Goal: Information Seeking & Learning: Check status

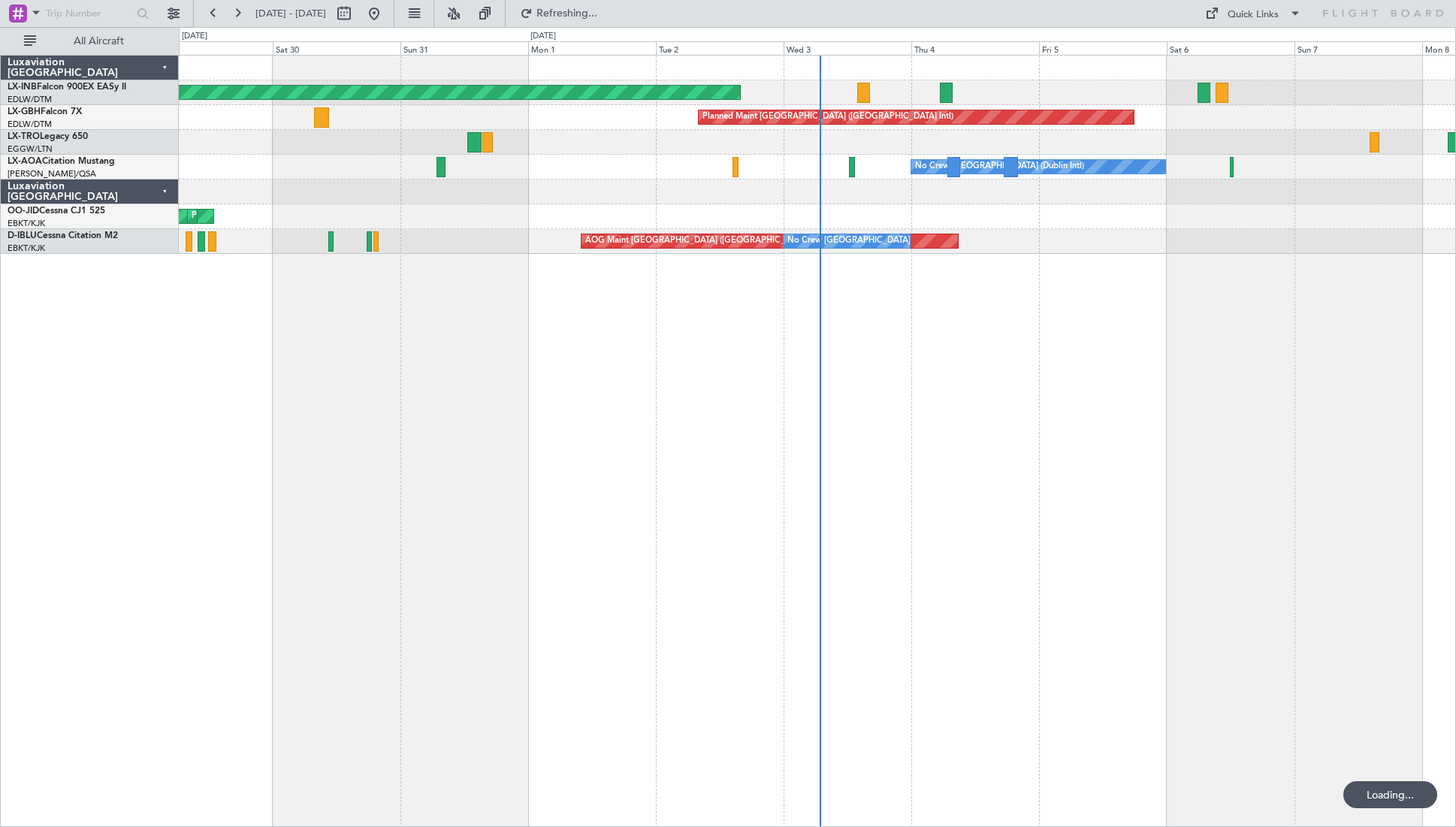
click at [909, 438] on div "Unplanned Maint [GEOGRAPHIC_DATA] (Al Maktoum Intl) Planned Maint [GEOGRAPHIC_D…" at bounding box center [816, 440] width 1276 height 772
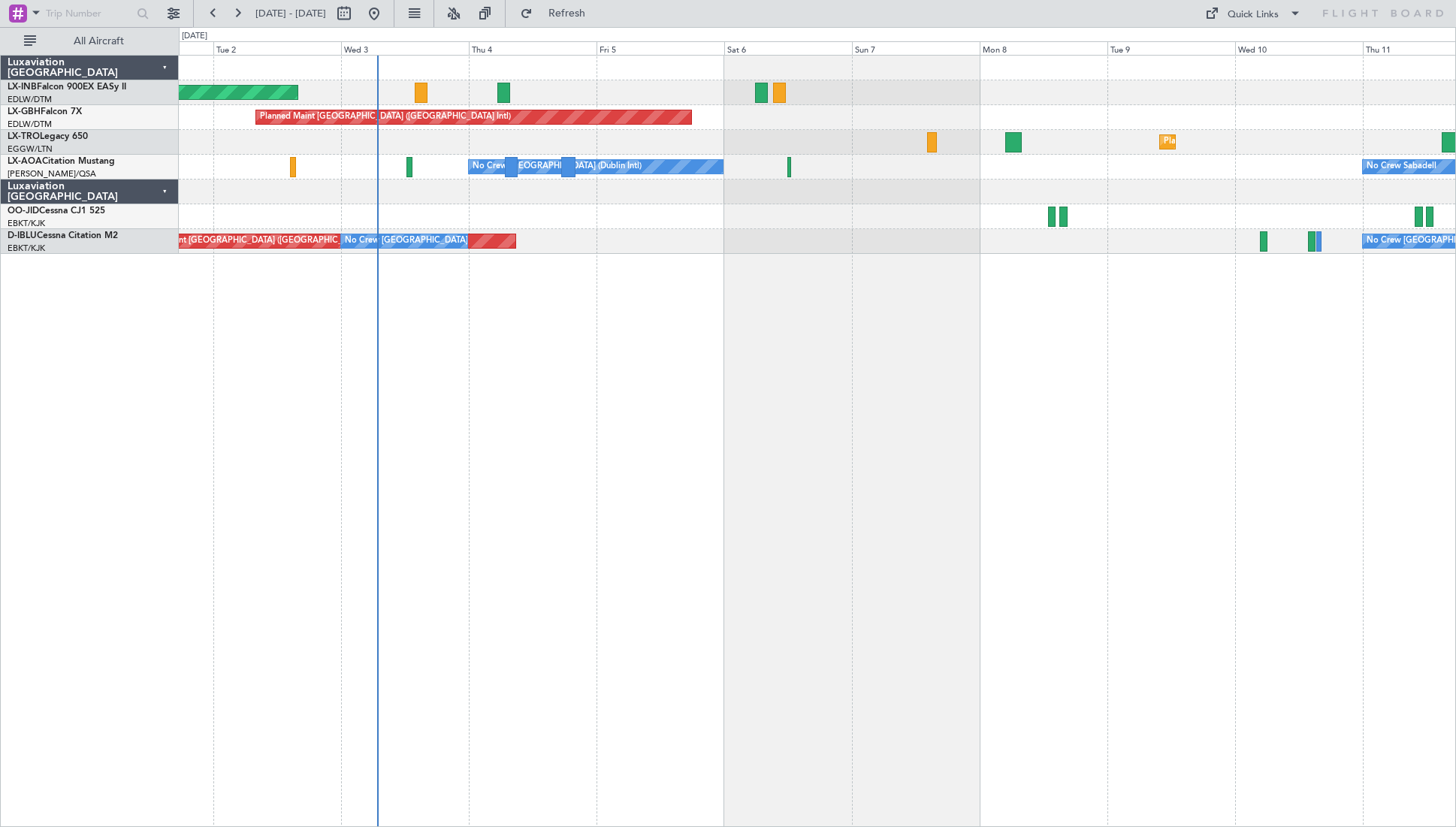
click at [844, 474] on div "Unplanned Maint [GEOGRAPHIC_DATA] (Al Maktoum Intl) Planned Maint [GEOGRAPHIC_D…" at bounding box center [816, 440] width 1276 height 772
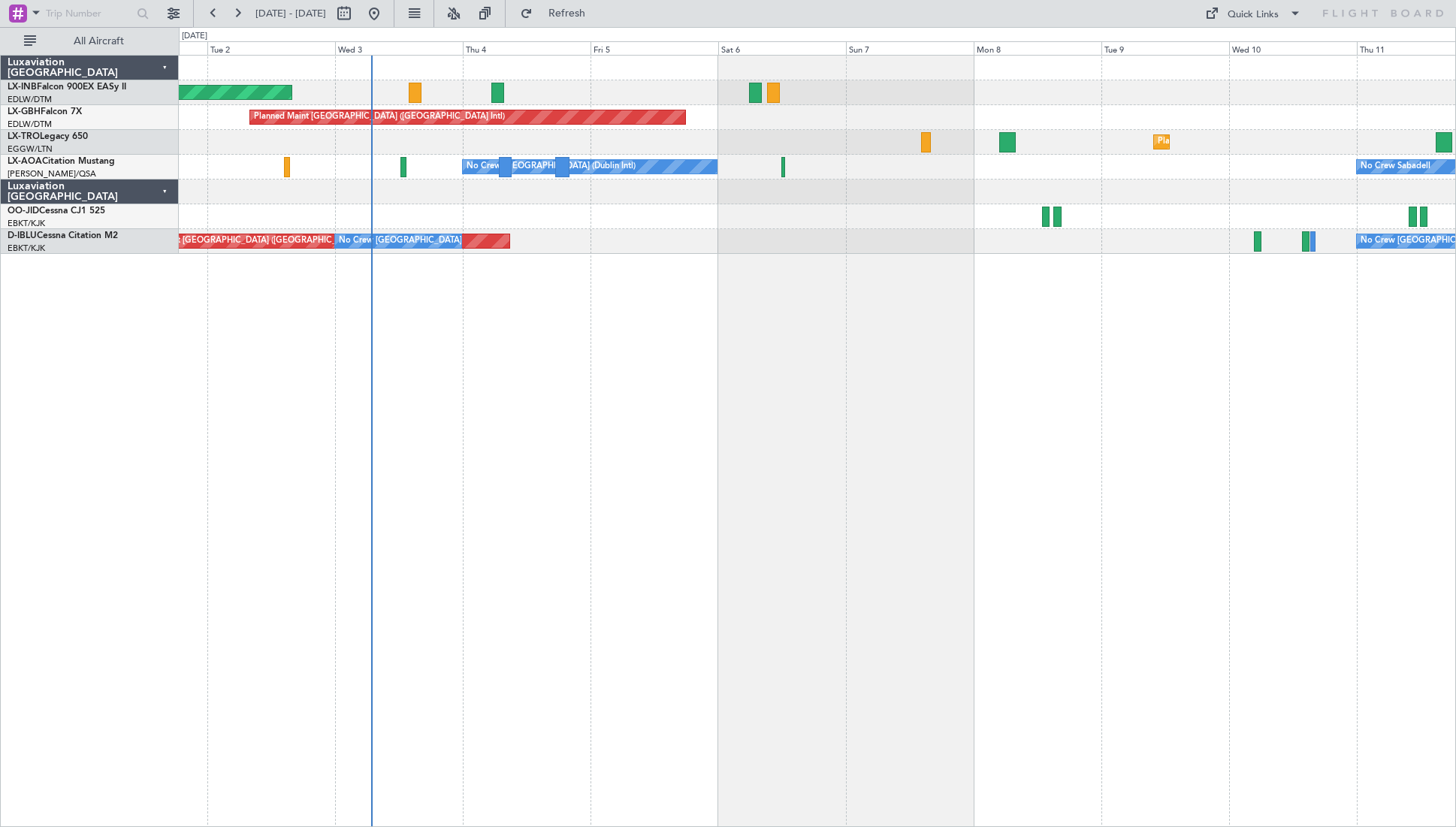
click at [672, 395] on div "Unplanned Maint [GEOGRAPHIC_DATA] (Al Maktoum Intl) Planned Maint [GEOGRAPHIC_D…" at bounding box center [816, 440] width 1276 height 772
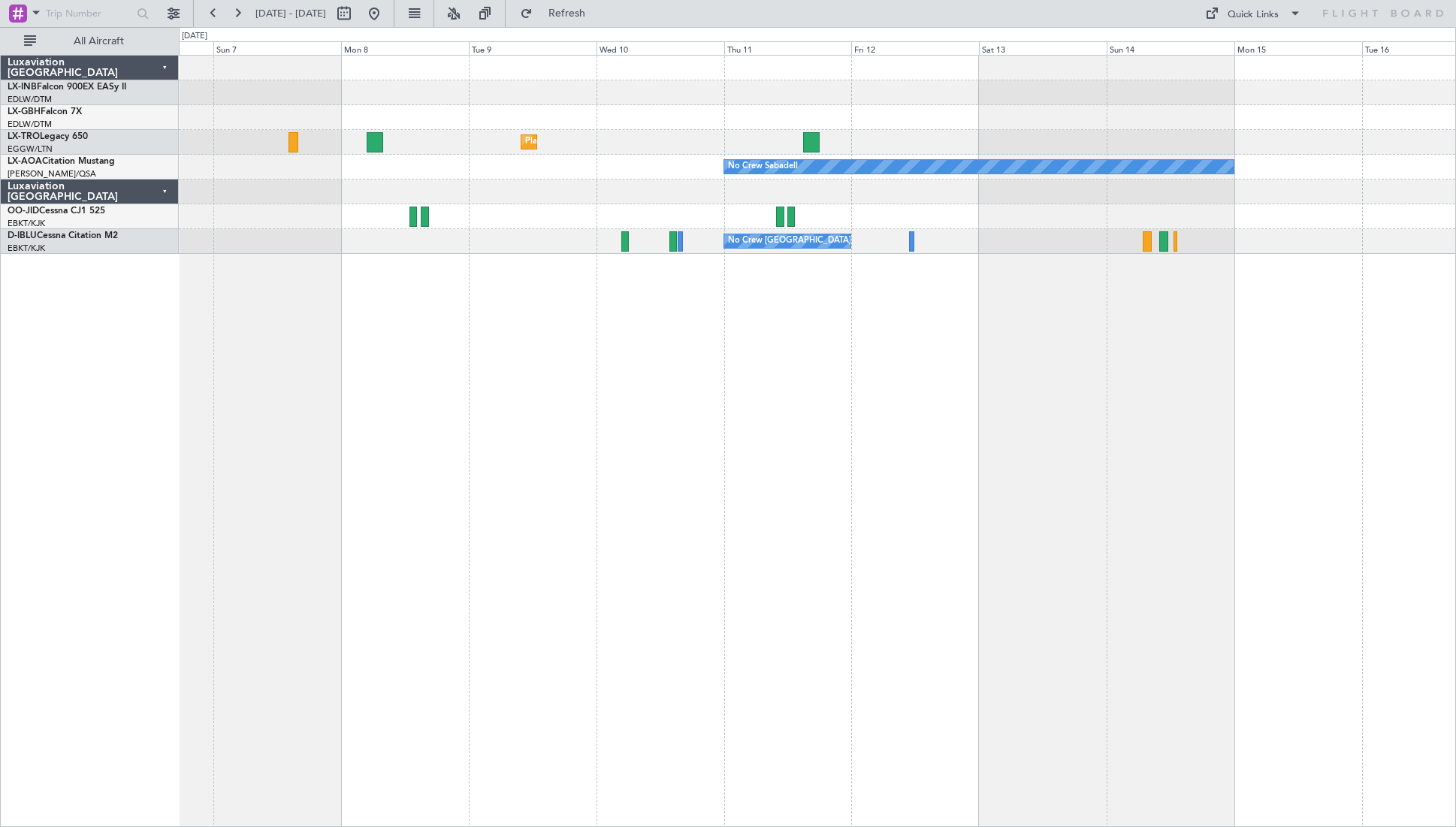
click at [399, 518] on div "Planned Maint Nurnberg Planned Maint [GEOGRAPHIC_DATA] ([GEOGRAPHIC_DATA]) Plan…" at bounding box center [816, 440] width 1276 height 772
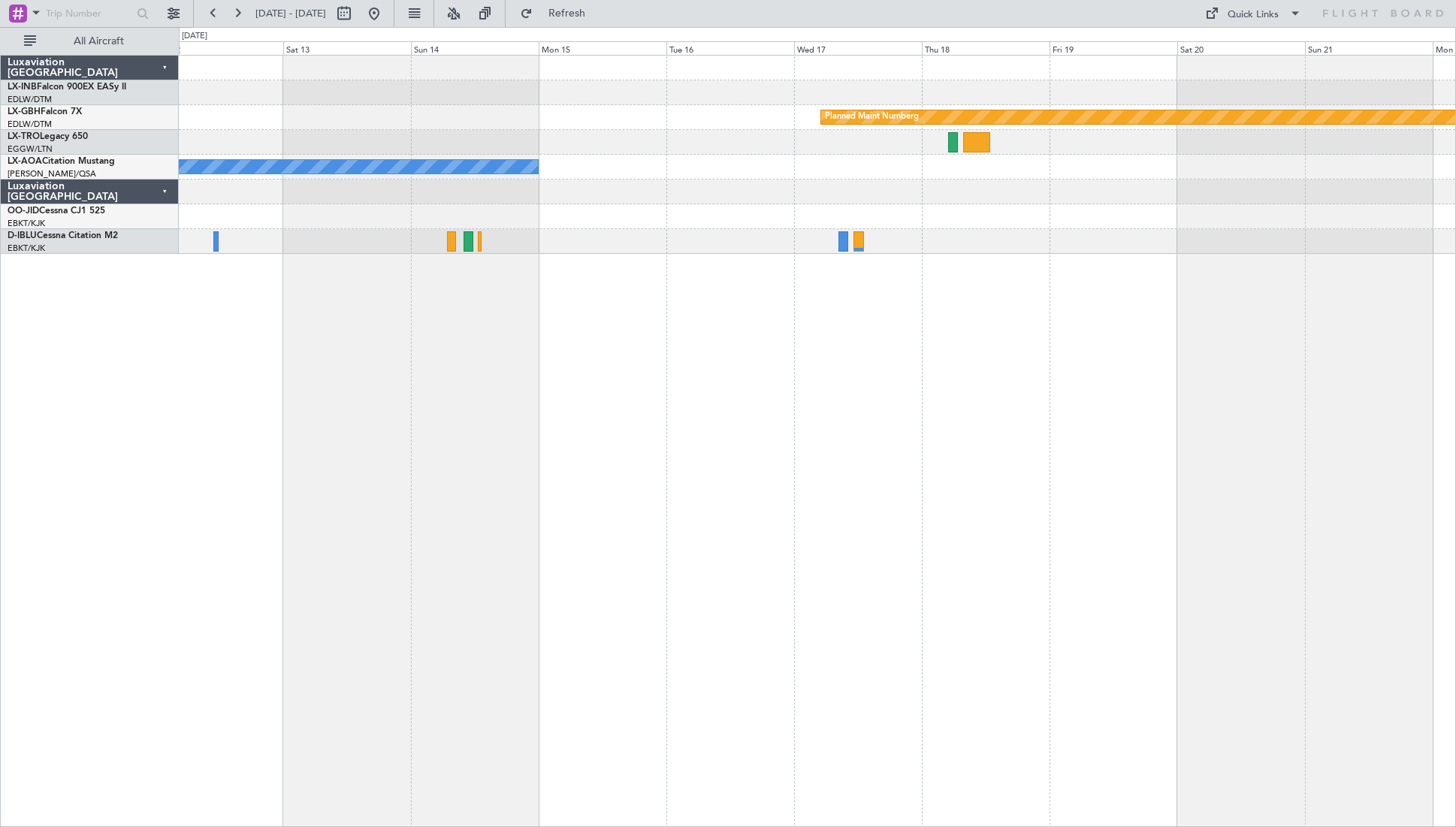
click at [381, 508] on div "Planned Maint Nurnberg No Crew Sabadell No Crew [GEOGRAPHIC_DATA] (Brussels Nat…" at bounding box center [816, 440] width 1276 height 772
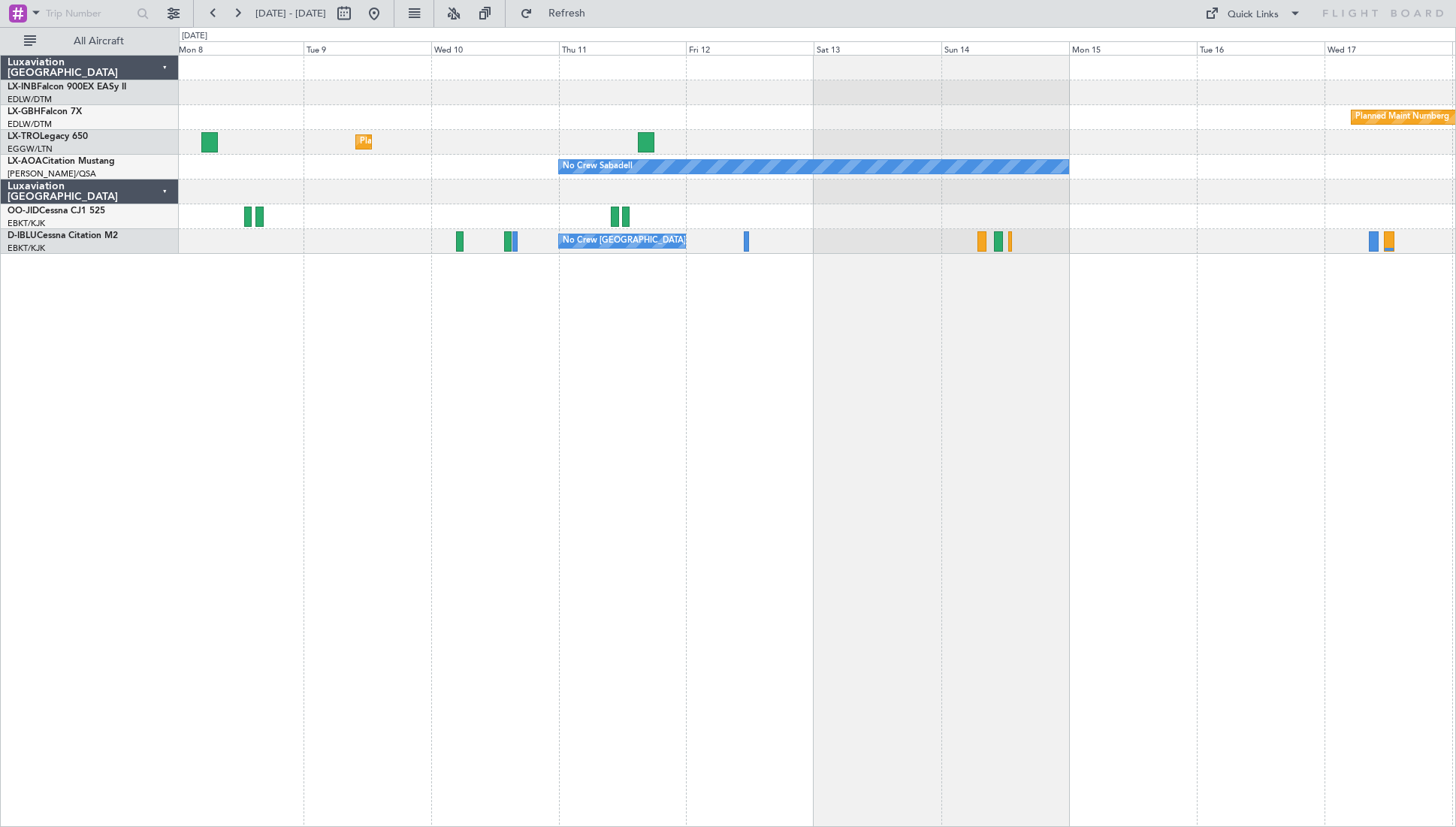
click at [909, 453] on div "Planned Maint Nurnberg Planned Maint [GEOGRAPHIC_DATA] ([GEOGRAPHIC_DATA]) Plan…" at bounding box center [816, 440] width 1276 height 772
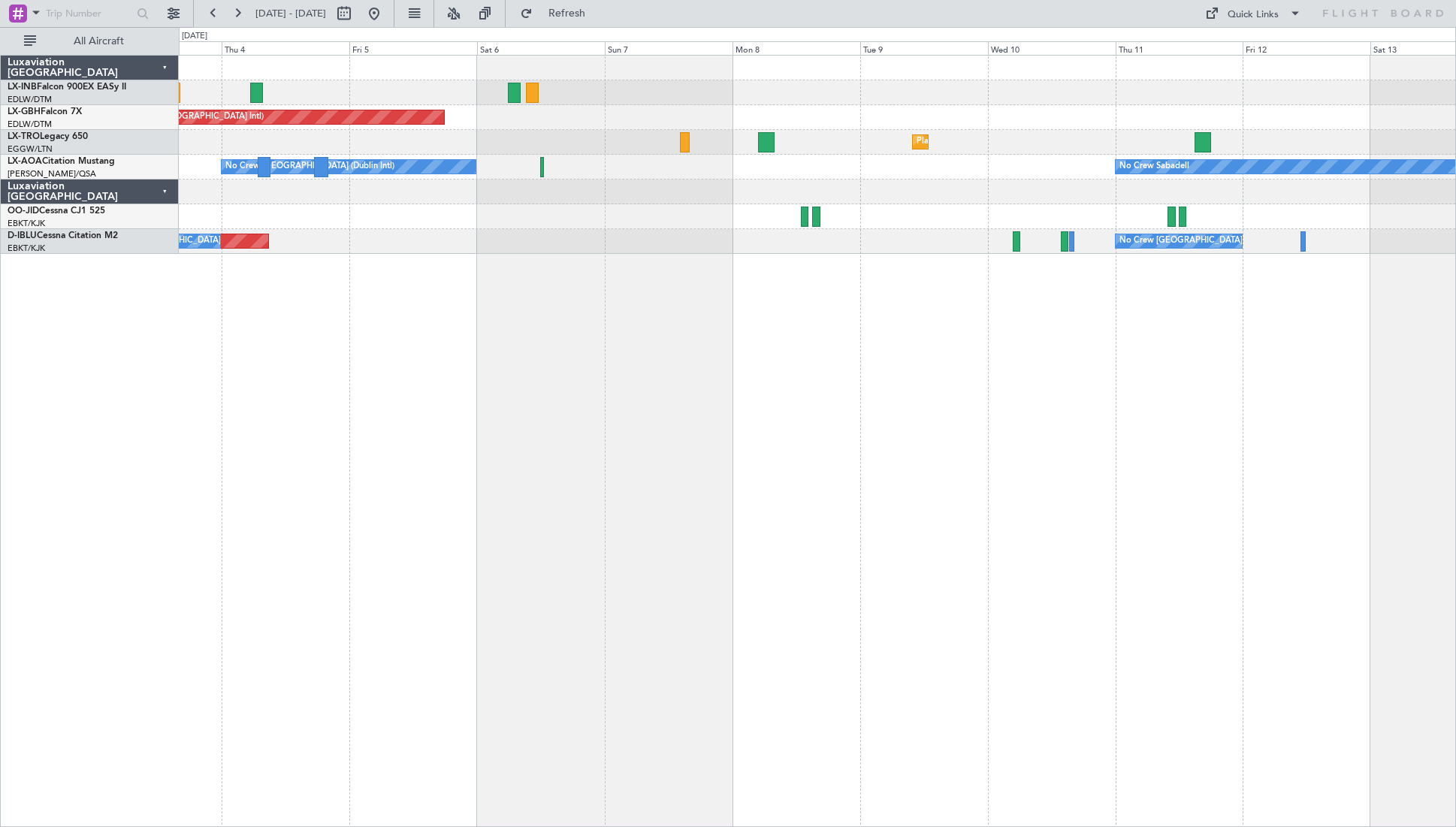
click at [909, 492] on div "Unplanned Maint [GEOGRAPHIC_DATA] (Al Maktoum Intl) Planned Maint [GEOGRAPHIC_D…" at bounding box center [816, 440] width 1276 height 772
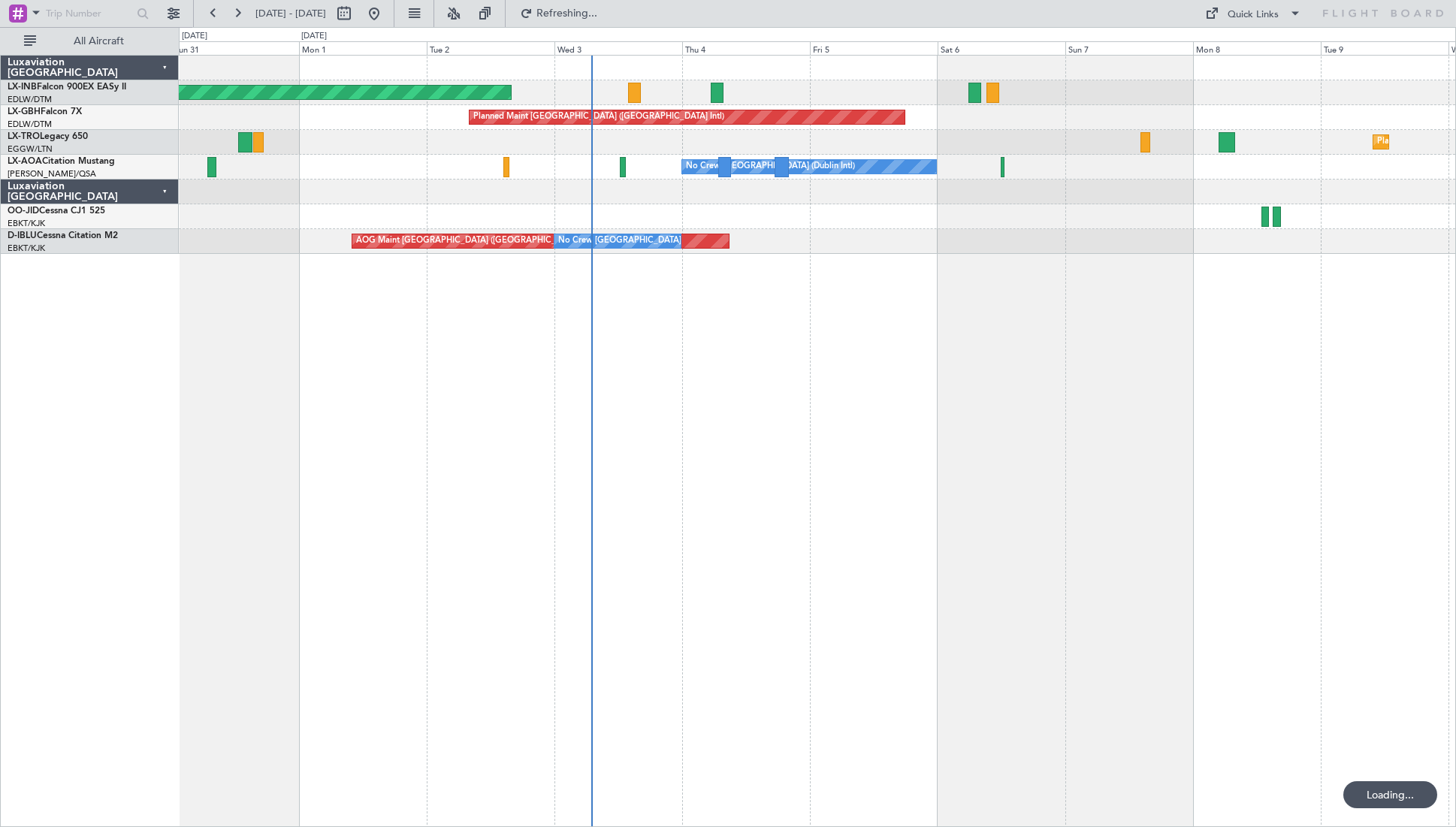
click at [909, 523] on div "Unplanned Maint [GEOGRAPHIC_DATA] (Al Maktoum Intl) Planned Maint [GEOGRAPHIC_D…" at bounding box center [816, 440] width 1276 height 772
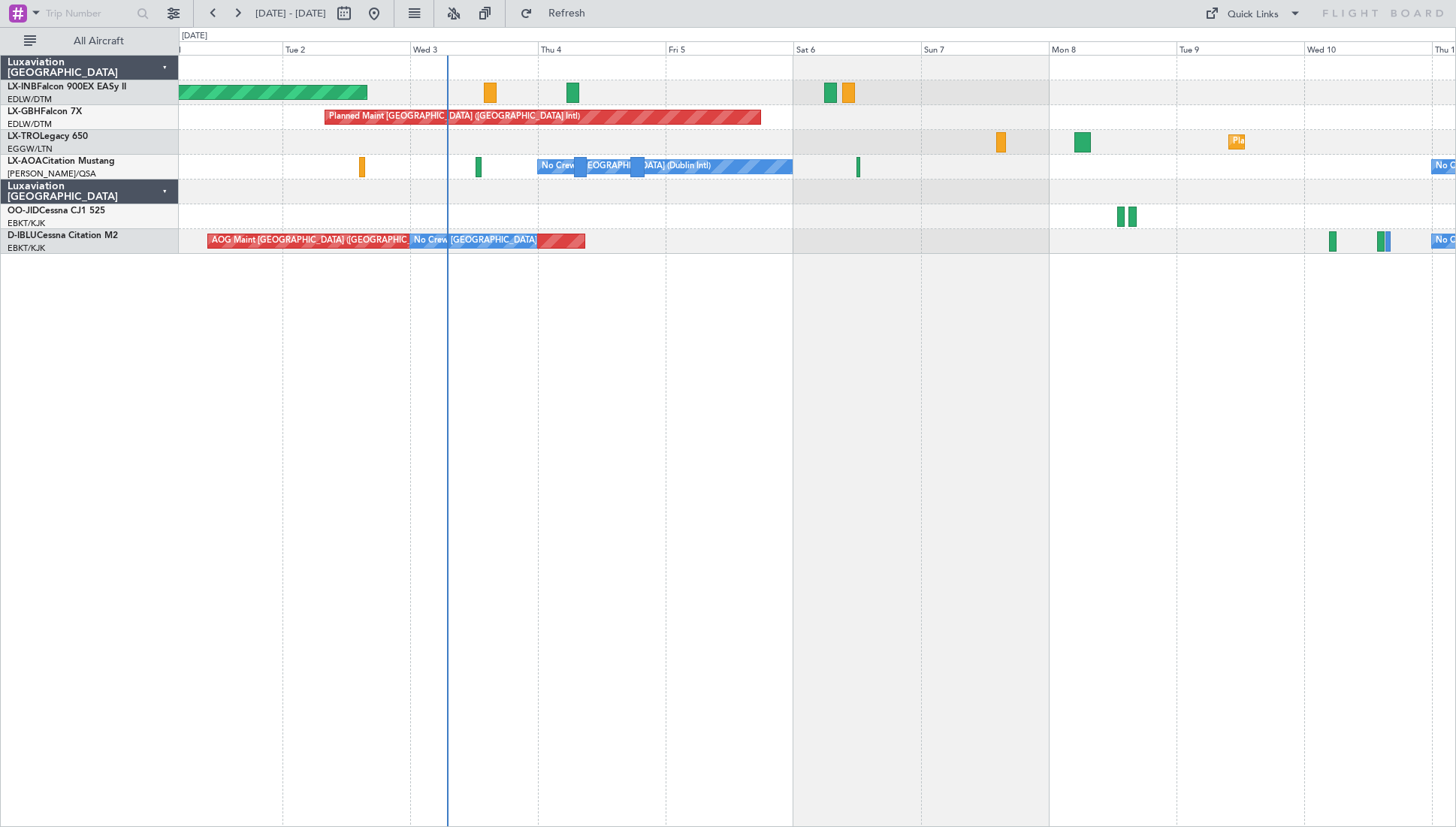
click at [705, 513] on div "Unplanned Maint [GEOGRAPHIC_DATA] (Al Maktoum Intl) Planned Maint [GEOGRAPHIC_D…" at bounding box center [816, 440] width 1276 height 772
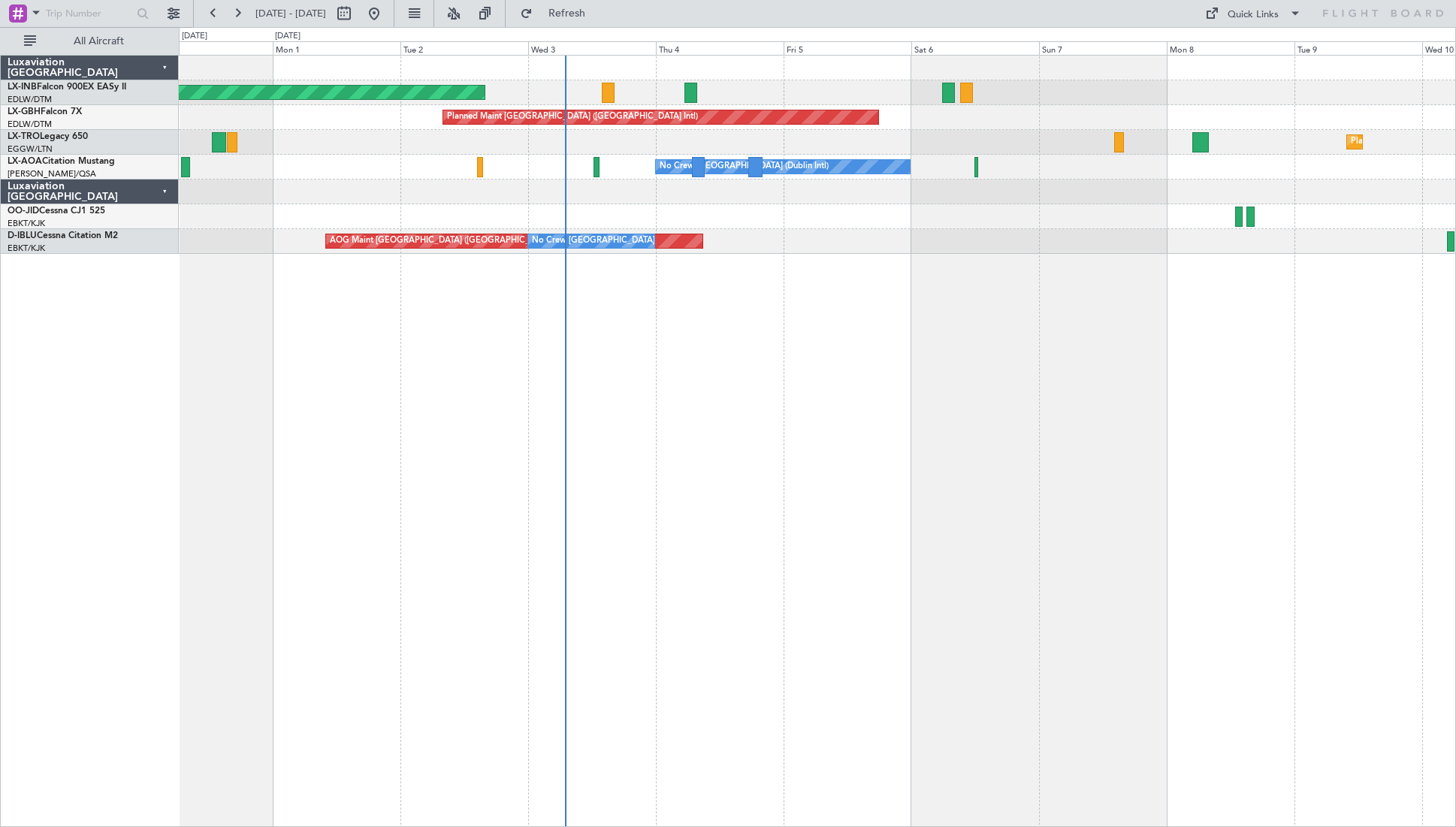
click at [909, 433] on div "Unplanned Maint [GEOGRAPHIC_DATA] (Al Maktoum Intl) Planned Maint [GEOGRAPHIC_D…" at bounding box center [816, 440] width 1276 height 772
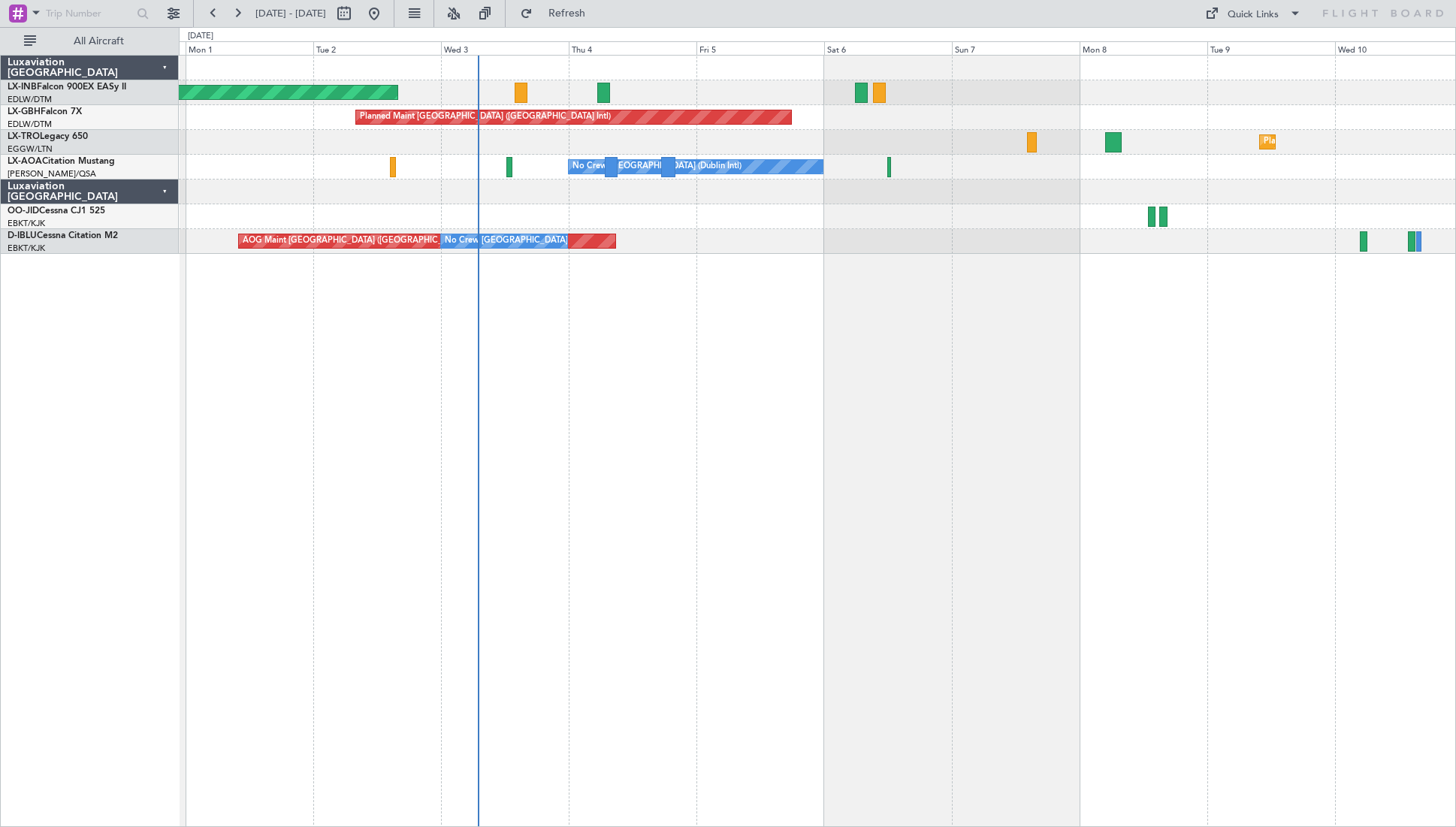
click at [708, 579] on div "Unplanned Maint [GEOGRAPHIC_DATA] (Al Maktoum Intl) Planned Maint [GEOGRAPHIC_D…" at bounding box center [816, 440] width 1276 height 772
click at [244, 13] on button at bounding box center [236, 13] width 24 height 24
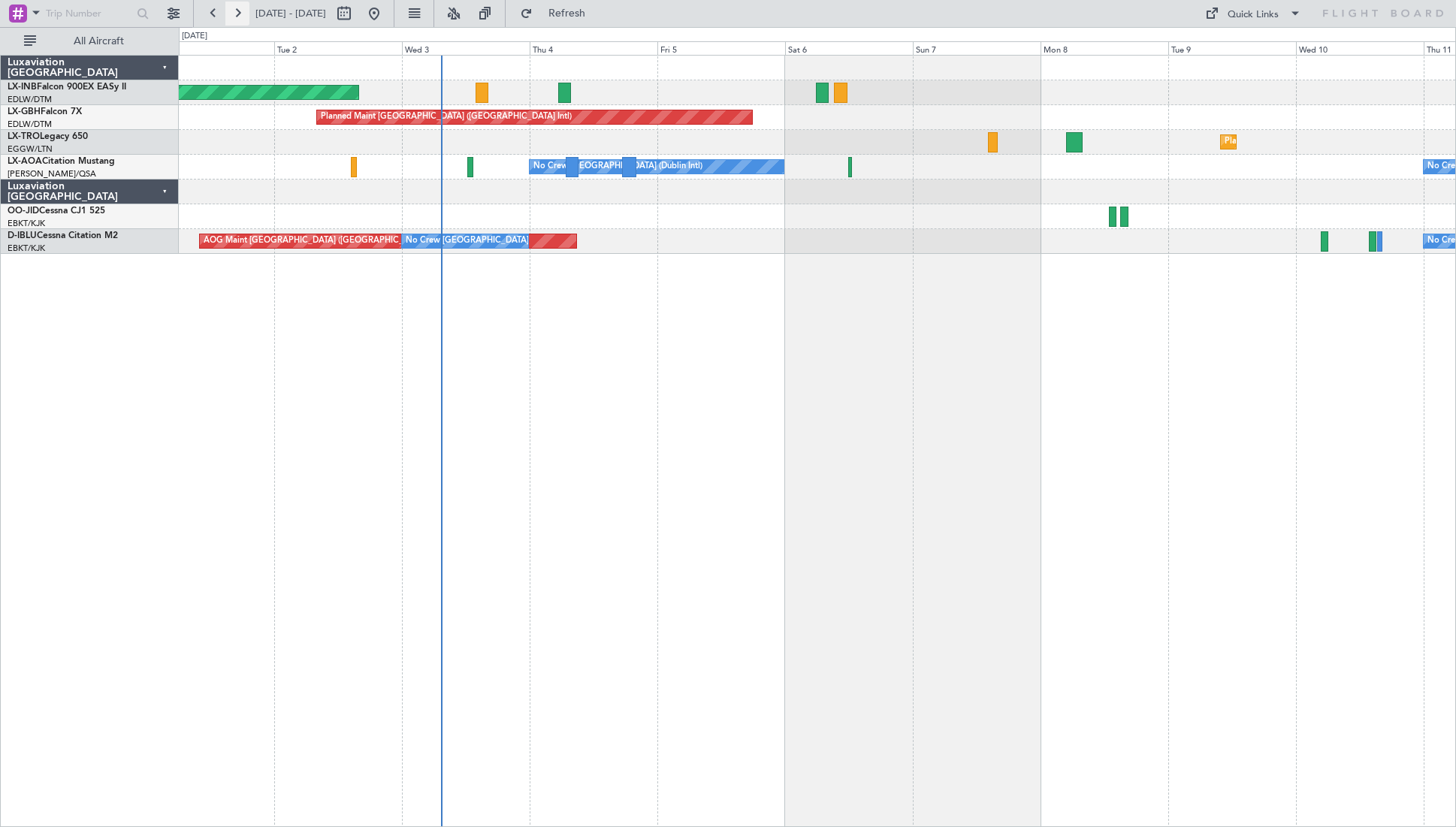
click at [244, 13] on button at bounding box center [236, 13] width 24 height 24
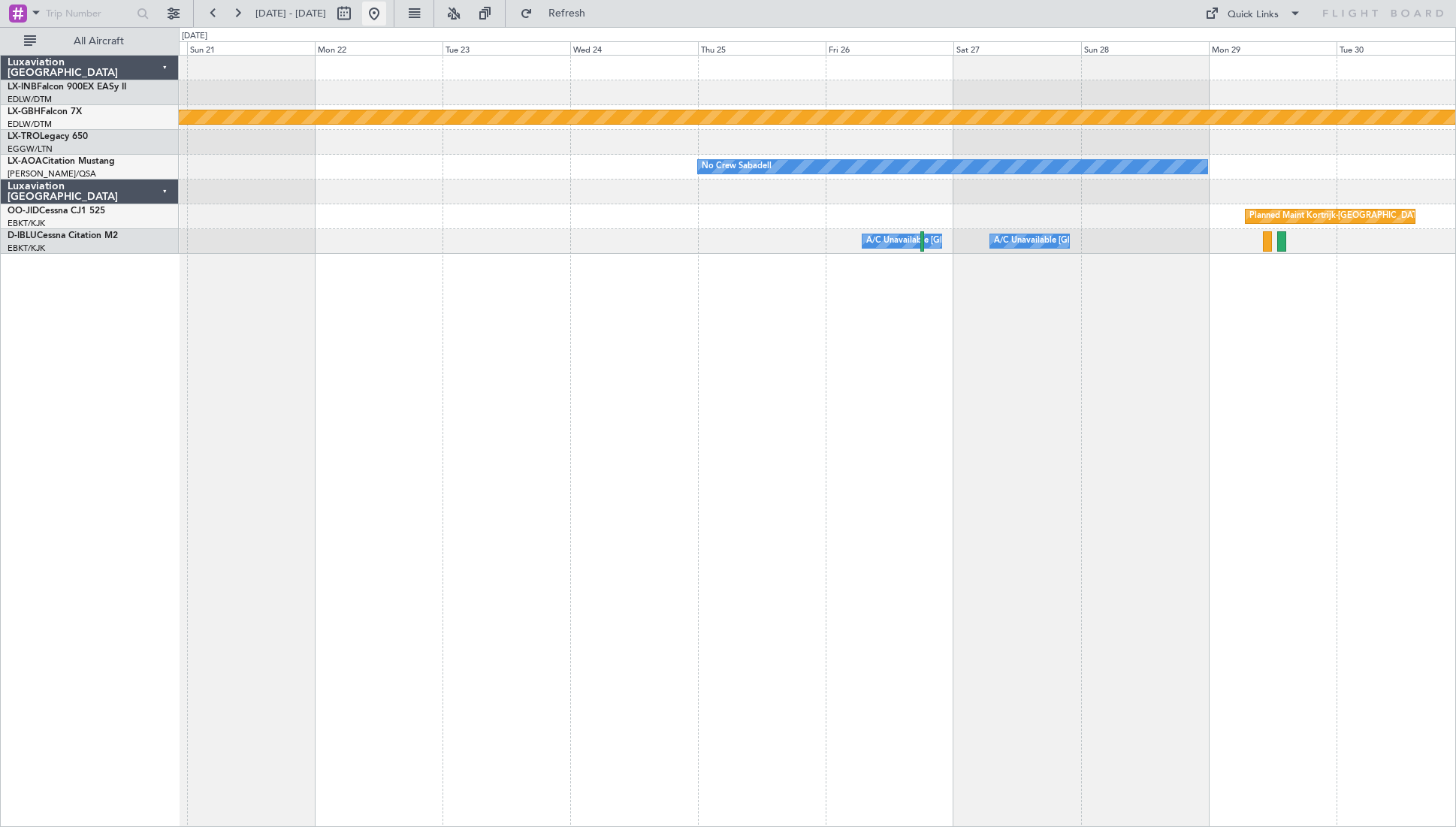
click at [386, 14] on button at bounding box center [373, 13] width 24 height 24
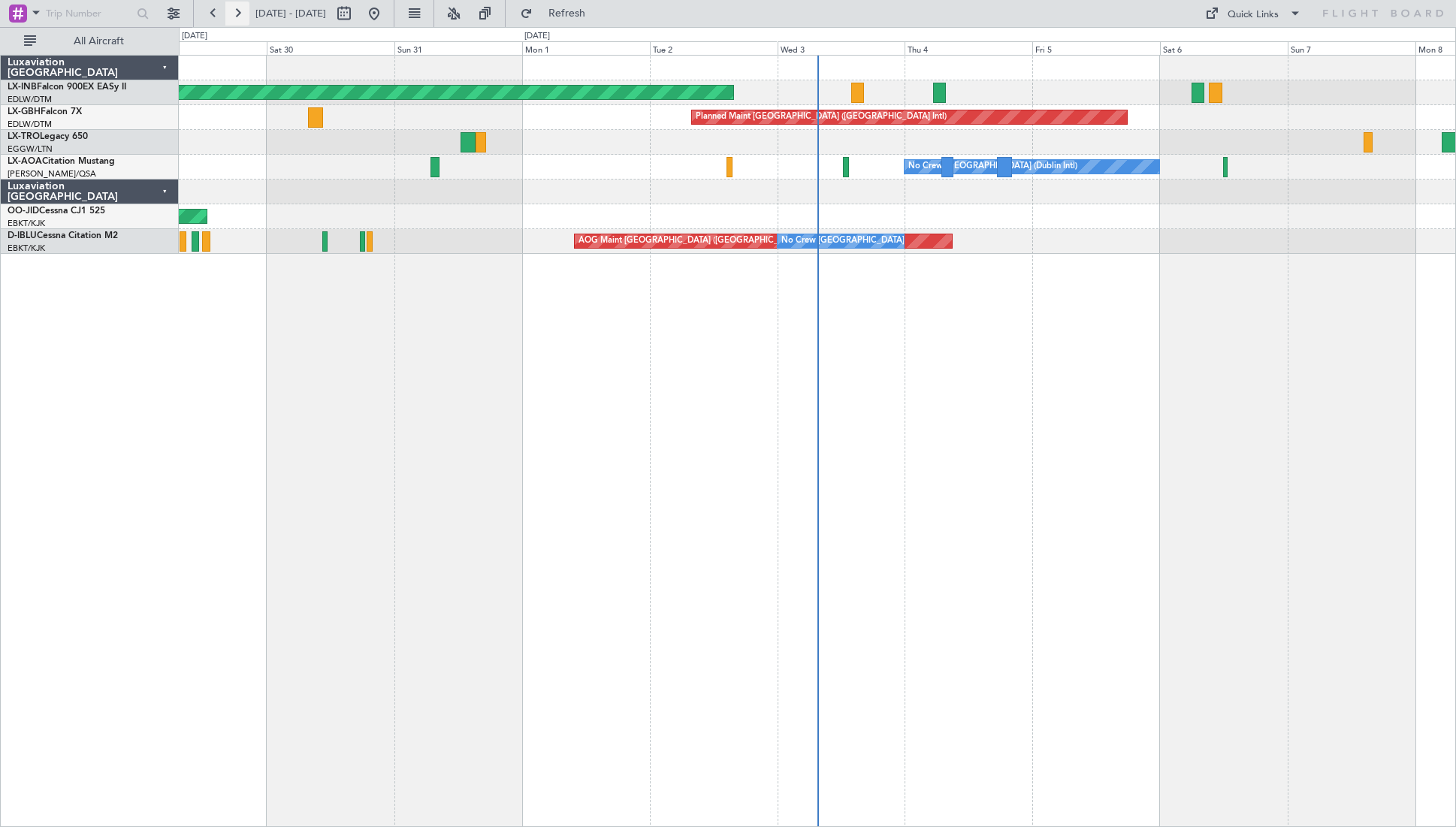
click at [246, 20] on button at bounding box center [236, 13] width 24 height 24
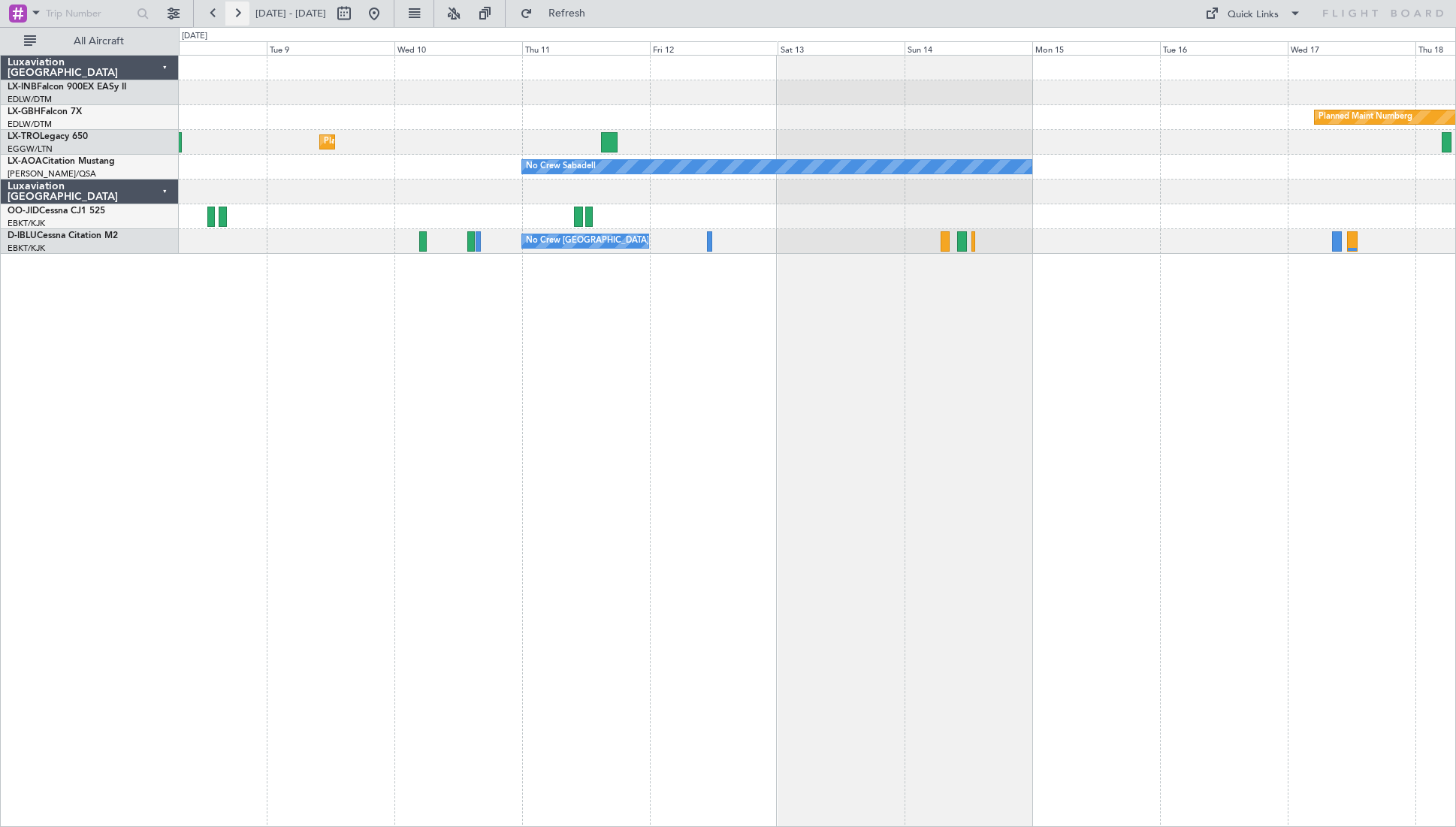
click at [246, 20] on button at bounding box center [236, 13] width 24 height 24
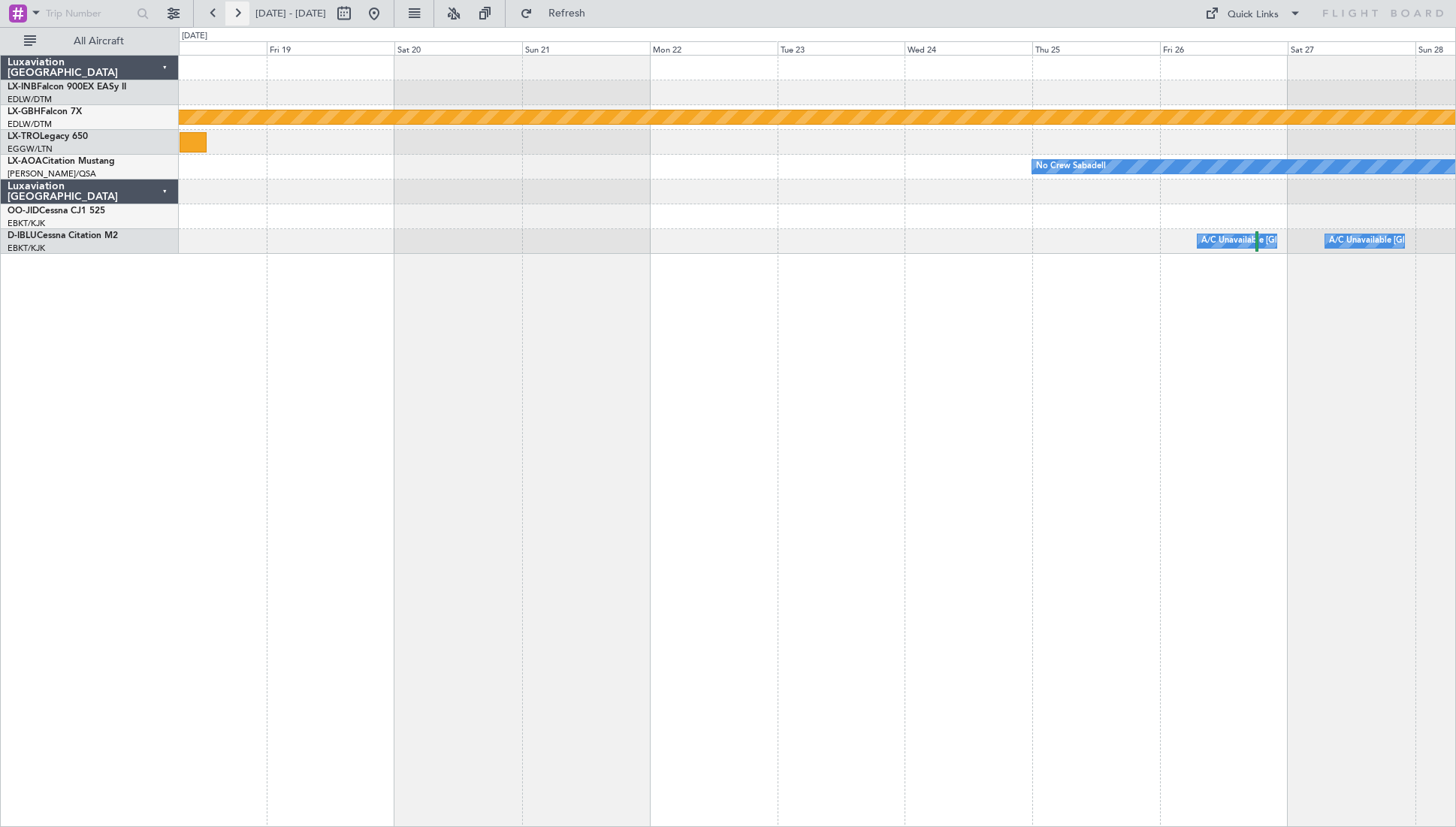
click at [246, 20] on button at bounding box center [236, 13] width 24 height 24
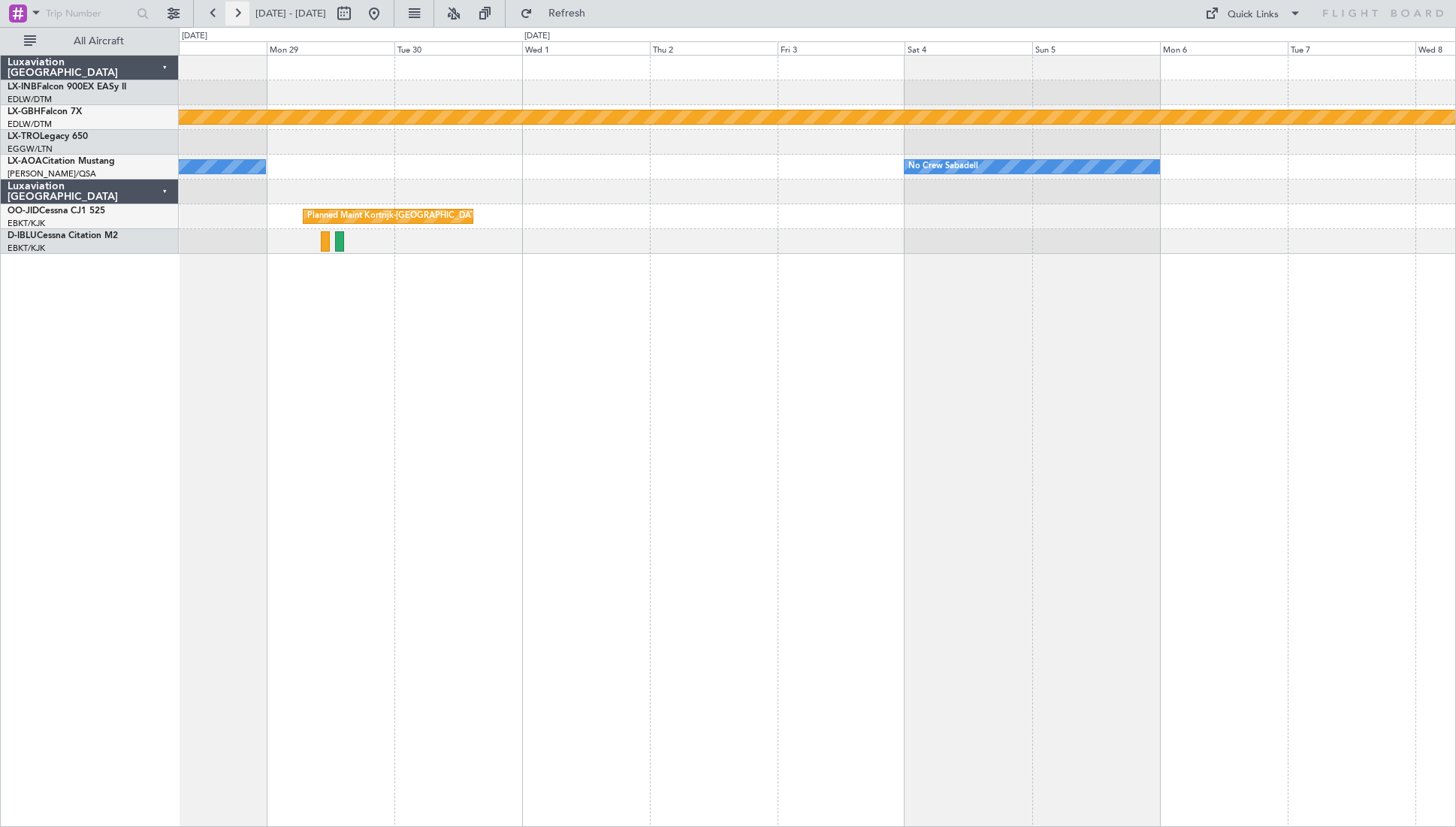
click at [246, 20] on button at bounding box center [236, 13] width 24 height 24
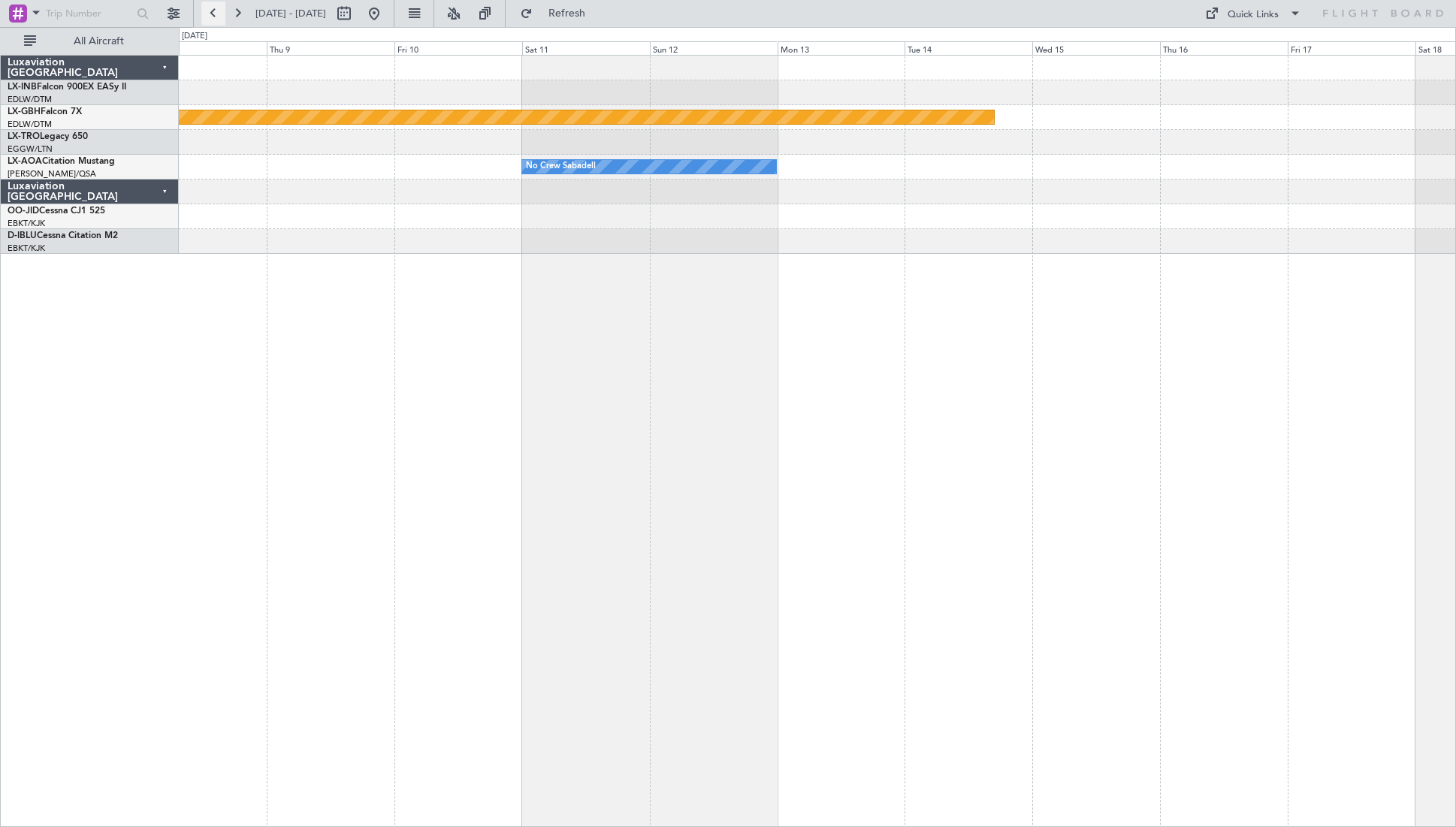
click at [214, 13] on button at bounding box center [213, 13] width 24 height 24
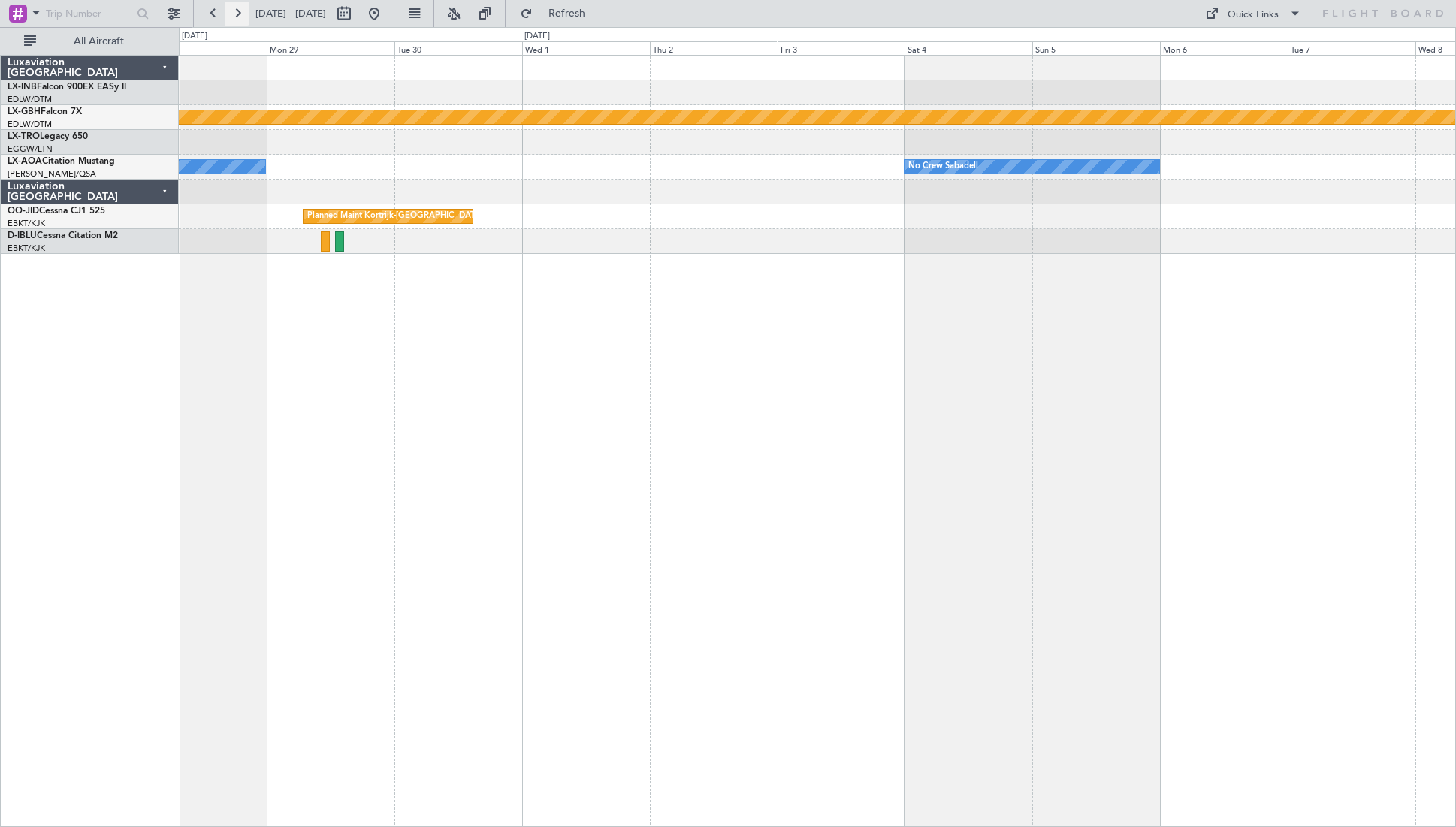
click at [239, 19] on button at bounding box center [236, 13] width 24 height 24
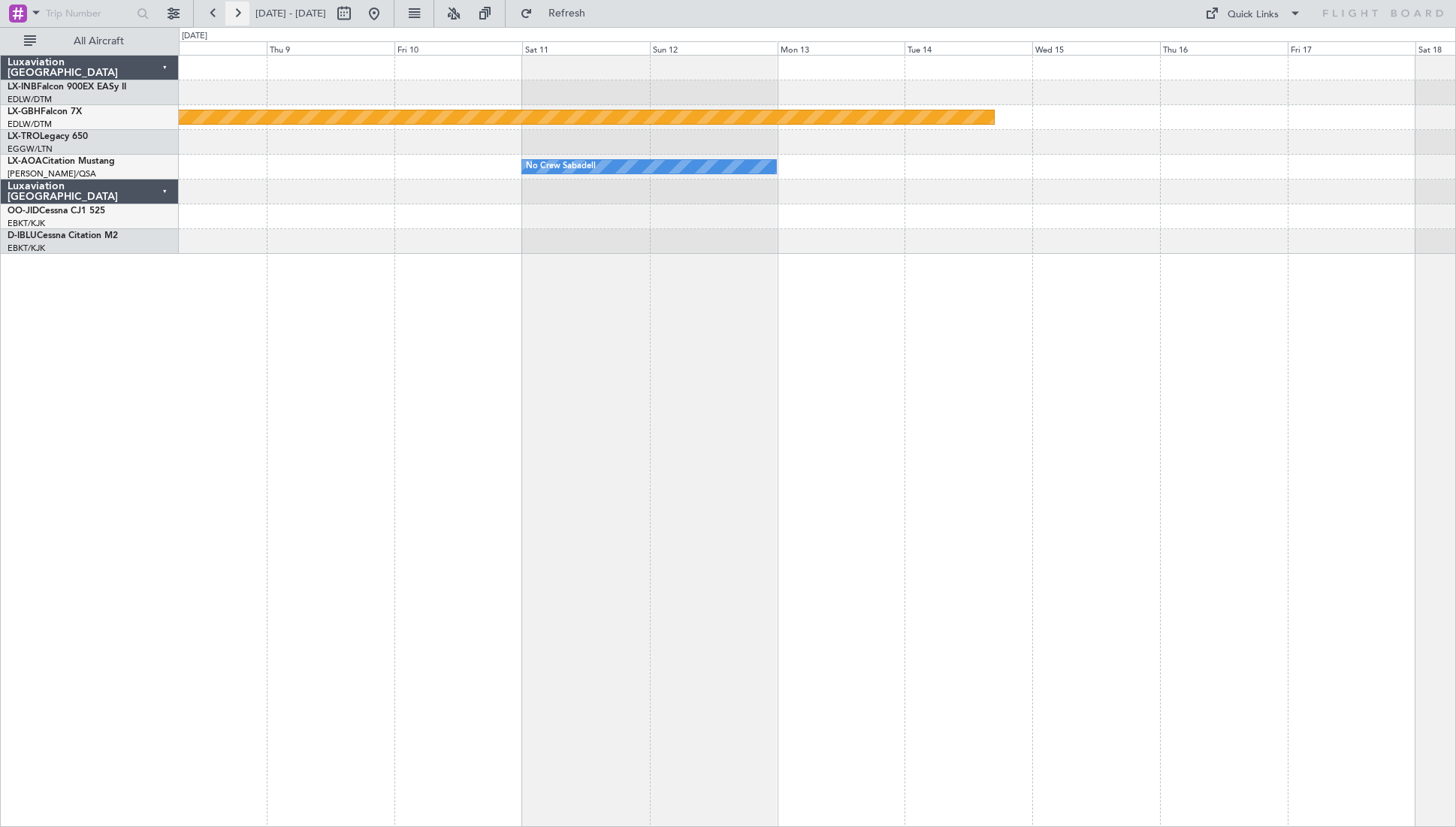
click at [239, 19] on button at bounding box center [236, 13] width 24 height 24
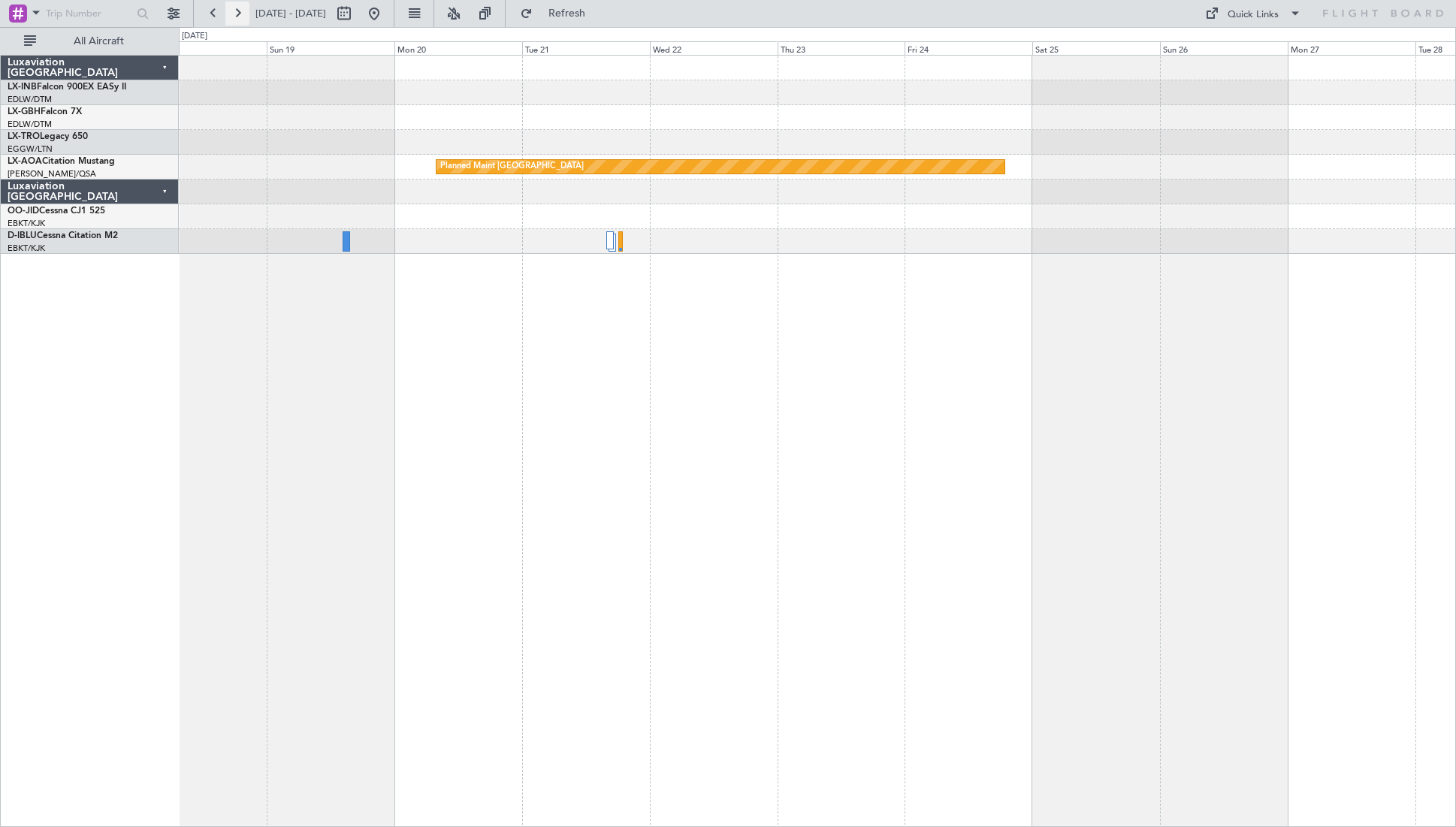
click at [240, 15] on button at bounding box center [236, 13] width 24 height 24
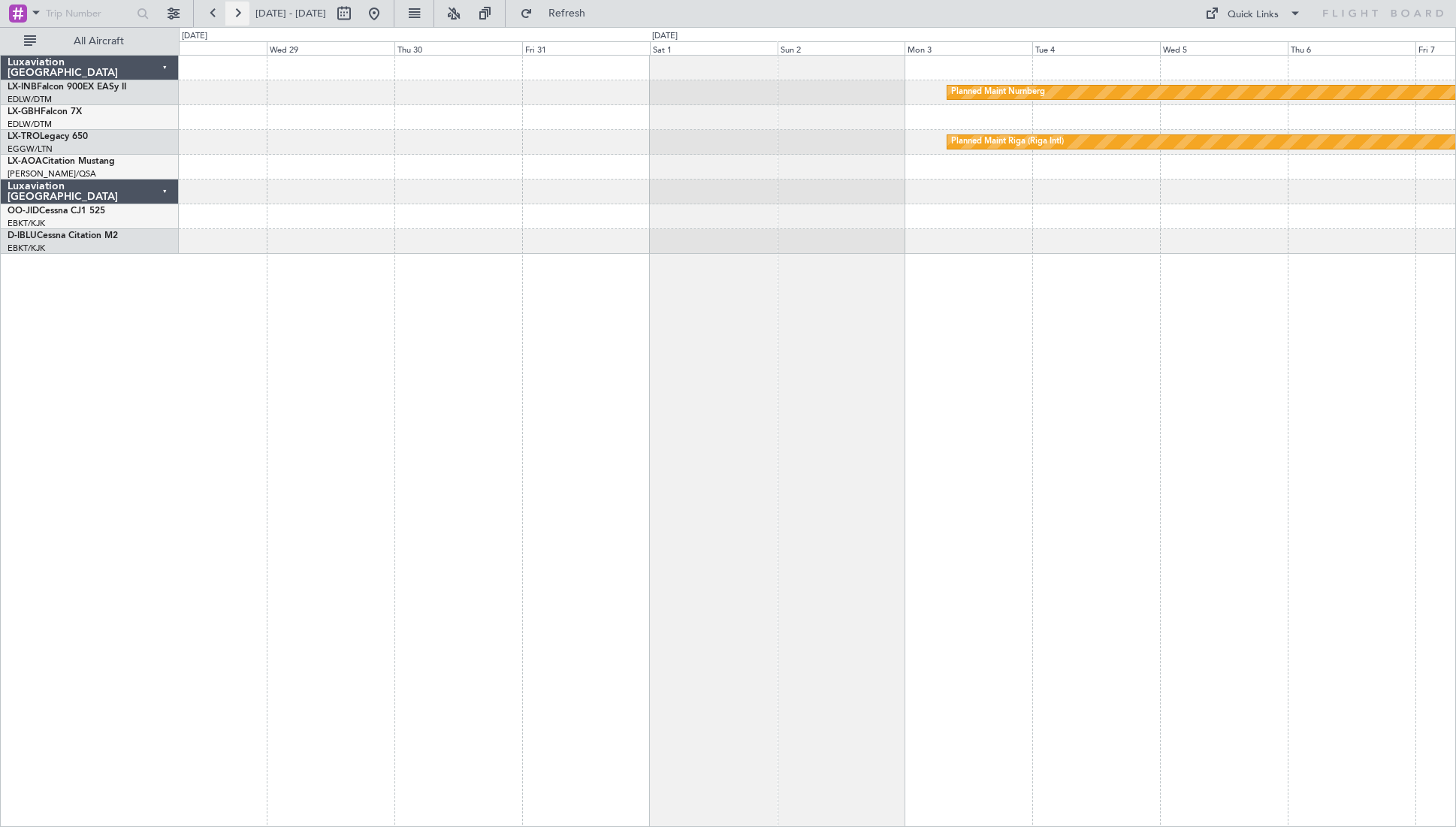
click at [235, 16] on button at bounding box center [236, 13] width 24 height 24
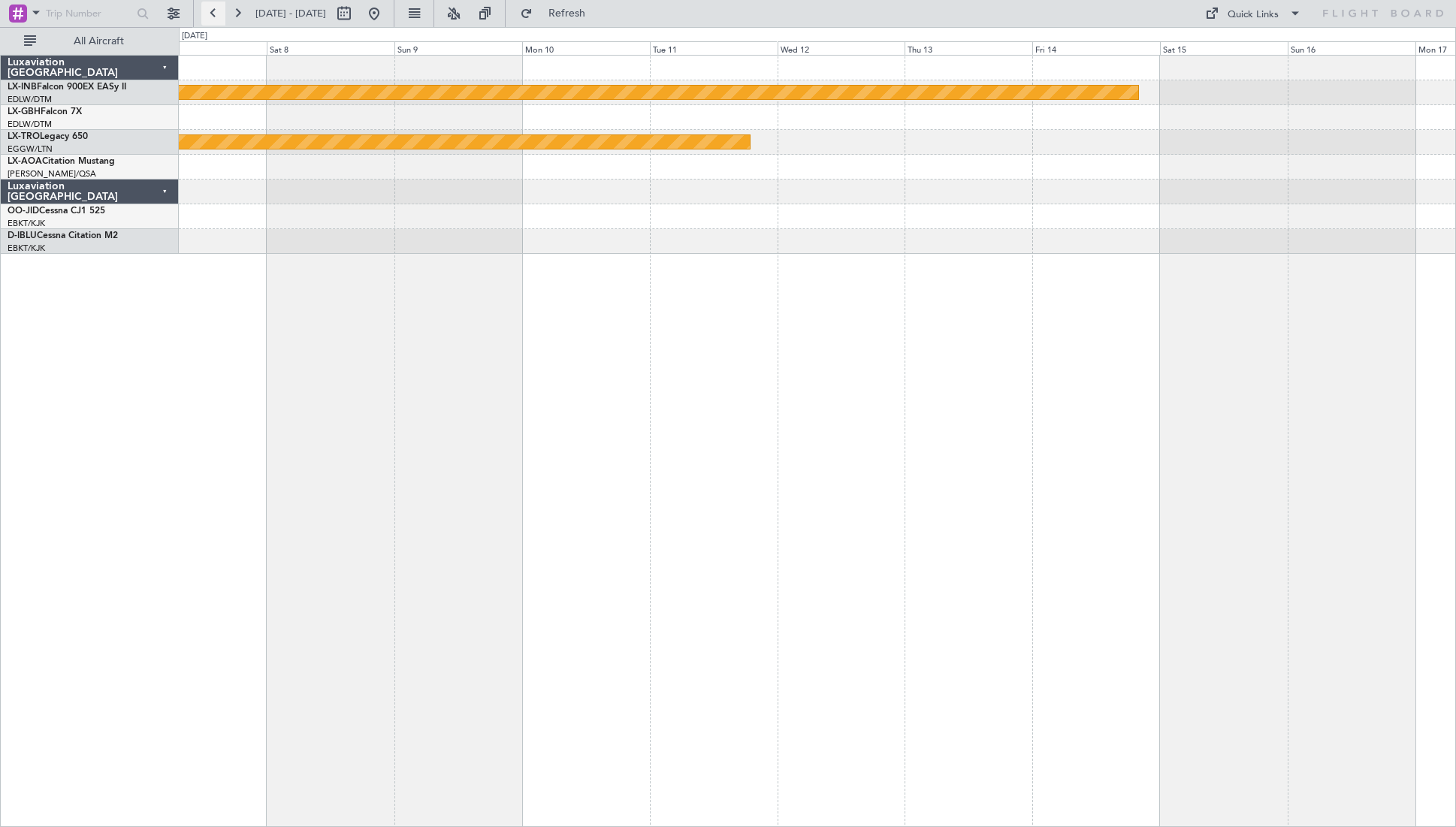
click at [217, 16] on button at bounding box center [213, 13] width 24 height 24
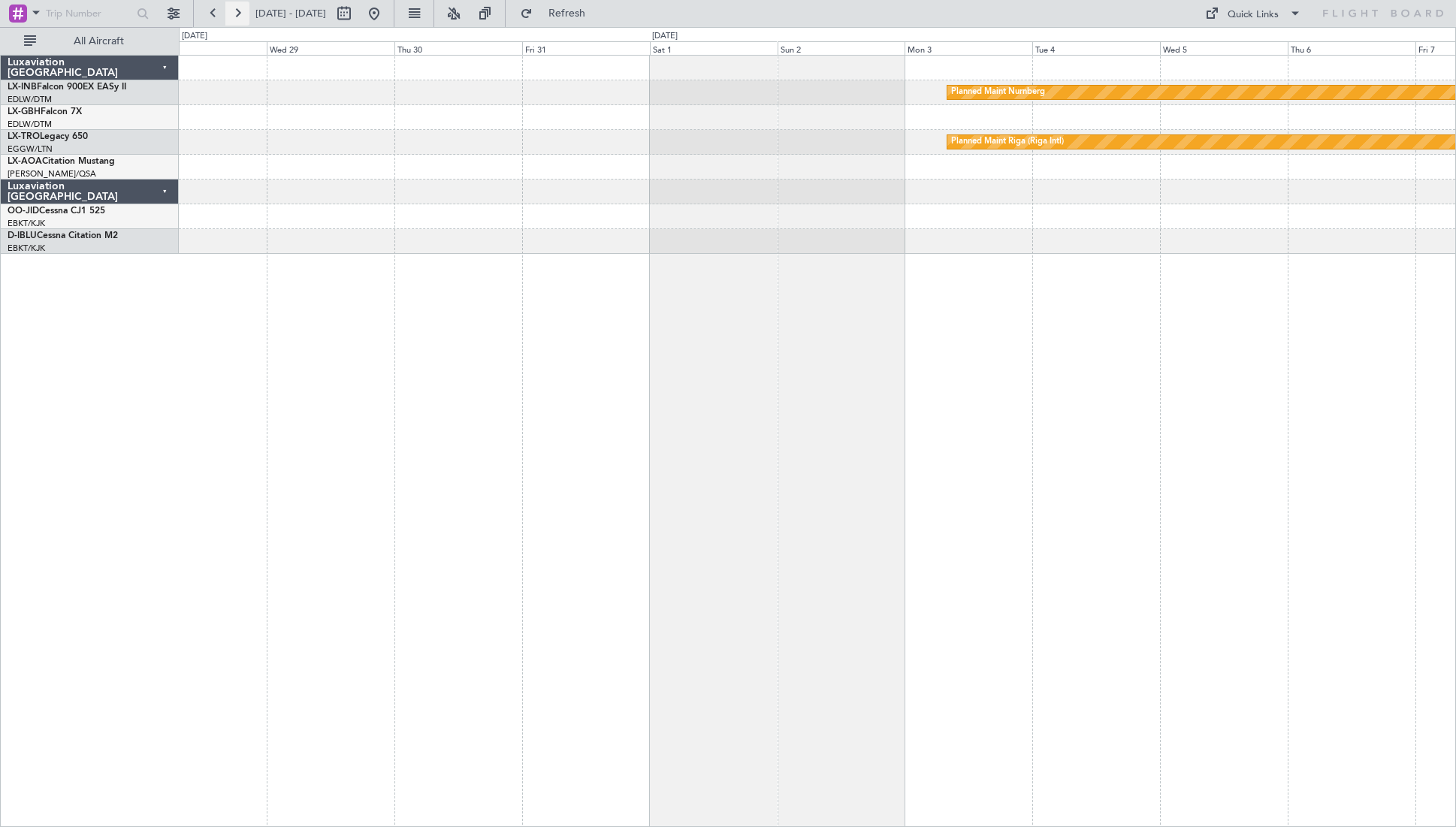
click at [238, 17] on button at bounding box center [236, 13] width 24 height 24
